Goal: Browse casually

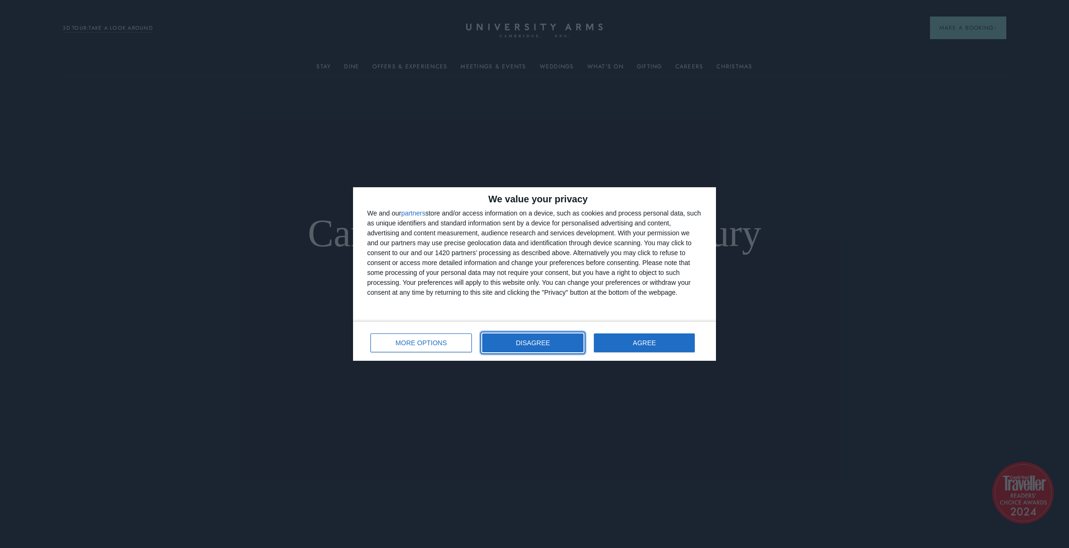
click at [548, 347] on button "DISAGREE" at bounding box center [532, 342] width 101 height 19
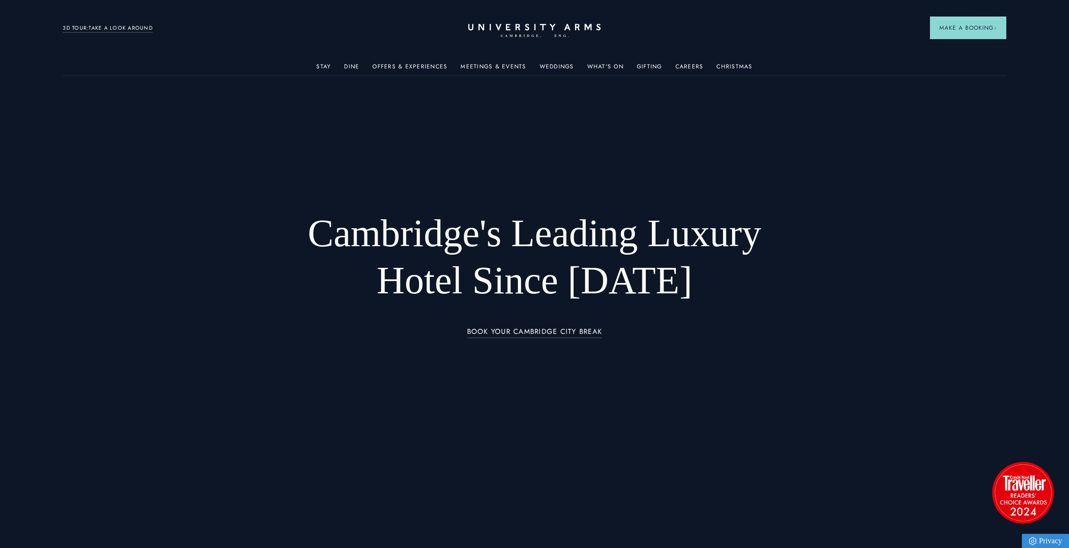
click at [523, 33] on icon "CAMBRIDGE’S LEADING LUXURY HOTEL SINCE [DATE]" at bounding box center [534, 31] width 132 height 14
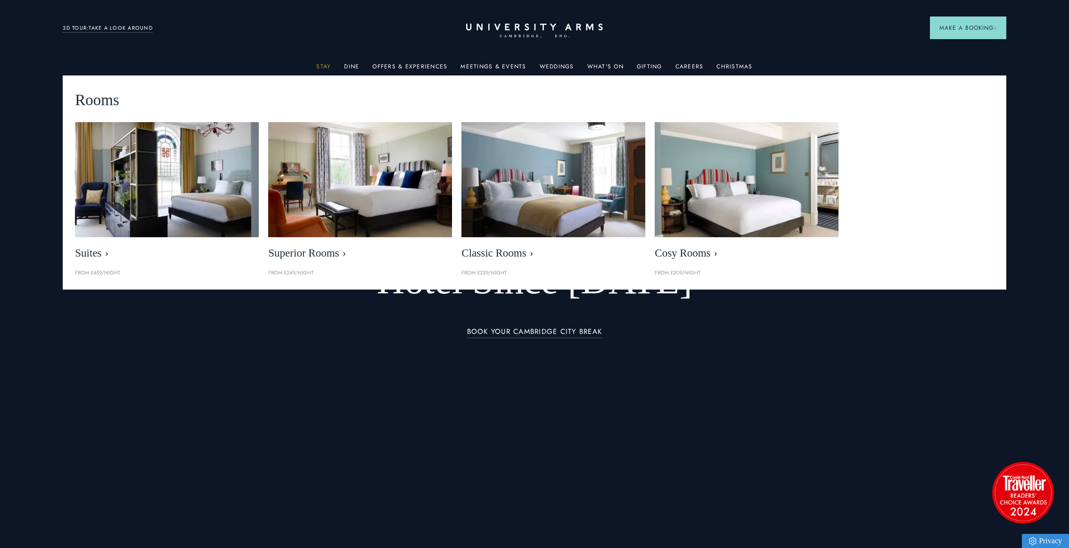
click at [327, 63] on link "Stay" at bounding box center [323, 69] width 15 height 12
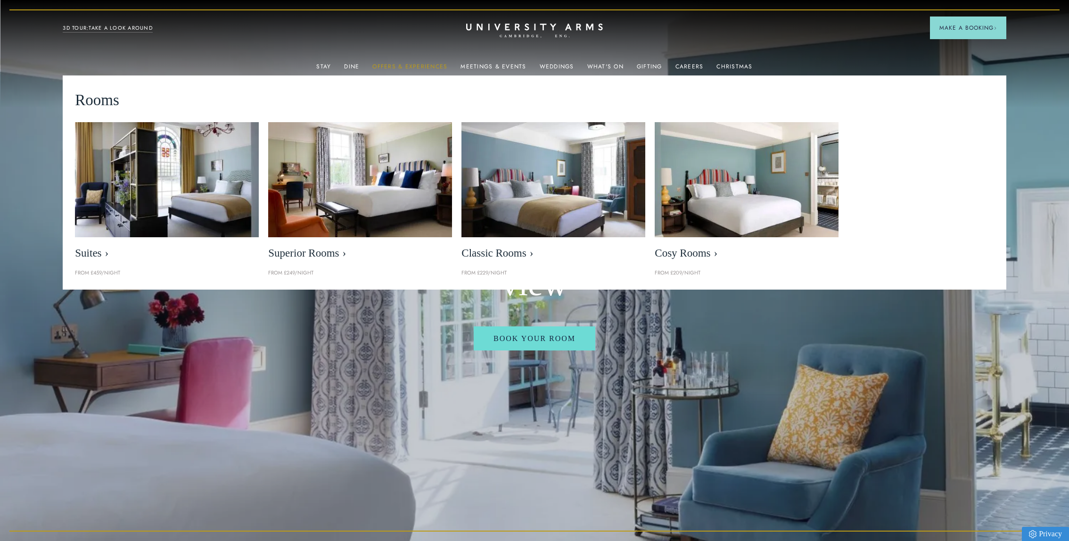
click at [419, 66] on link "Offers & Experiences" at bounding box center [409, 69] width 75 height 12
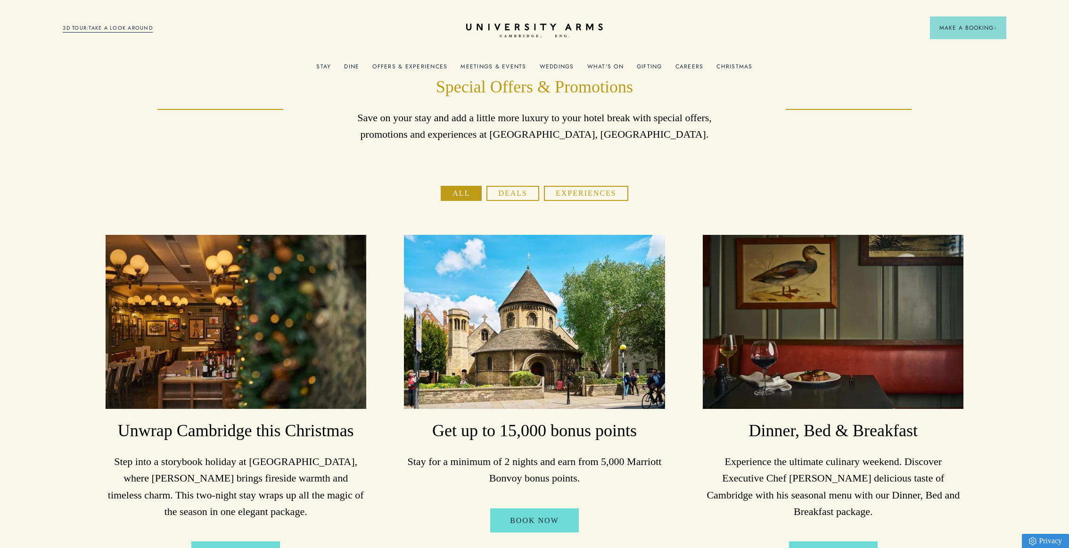
click at [485, 66] on link "Meetings & Events" at bounding box center [493, 69] width 66 height 12
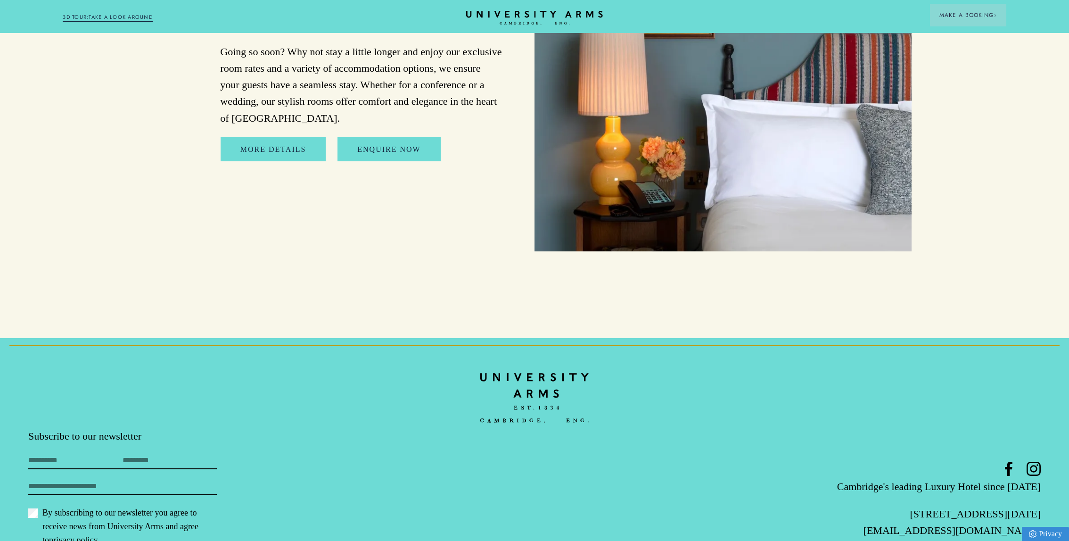
scroll to position [4643, 0]
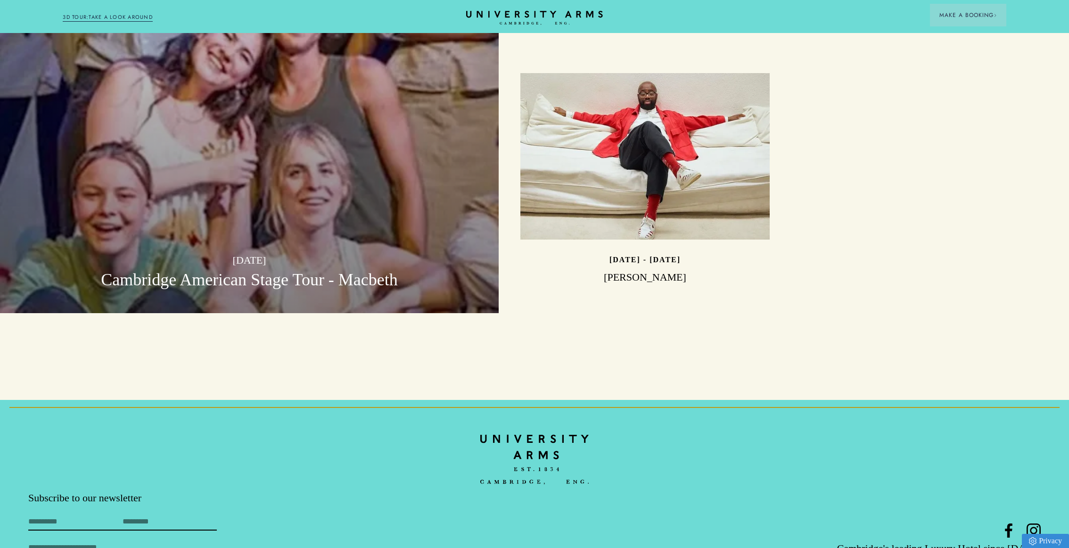
scroll to position [3070, 0]
